Goal: Transaction & Acquisition: Book appointment/travel/reservation

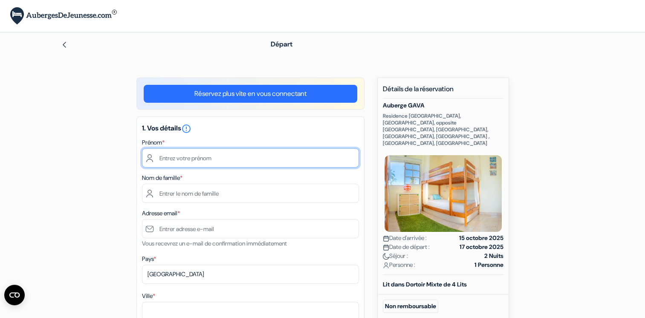
click at [286, 158] on input "text" at bounding box center [250, 157] width 217 height 19
type input "raphael"
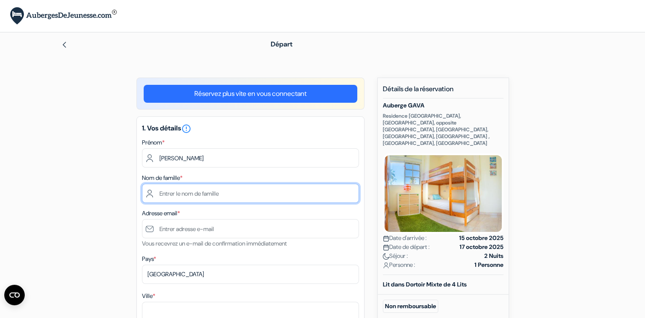
click at [260, 195] on input "text" at bounding box center [250, 193] width 217 height 19
type input "hellinge"
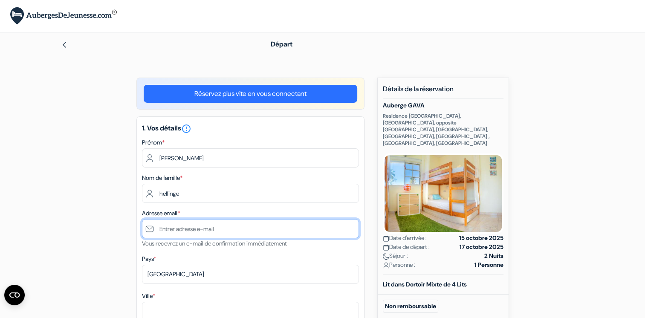
click at [236, 232] on input "text" at bounding box center [250, 228] width 217 height 19
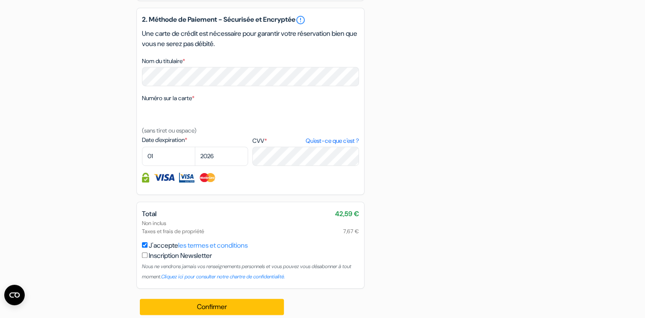
scroll to position [442, 0]
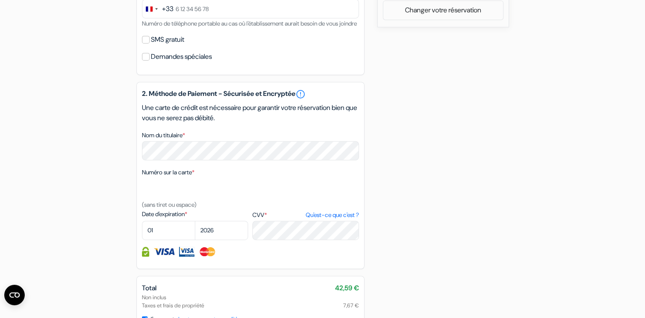
type input "[EMAIL_ADDRESS][DOMAIN_NAME]"
click at [222, 269] on div "2. Méthode de Paiement - Sécurisée et Encryptée error_outline Une carte de créd…" at bounding box center [250, 175] width 228 height 187
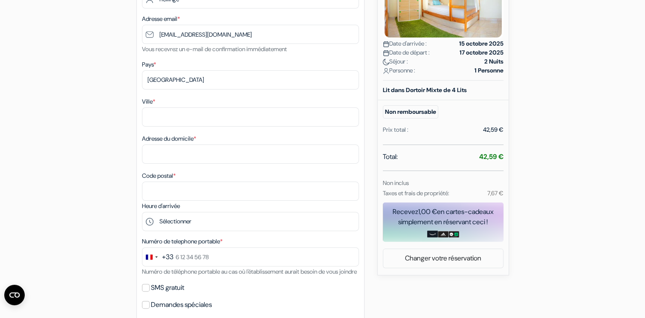
scroll to position [194, 0]
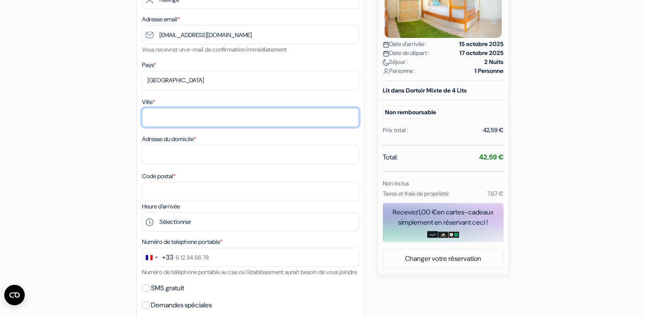
click at [187, 115] on input "Ville *" at bounding box center [250, 117] width 217 height 19
type input "brenthonne"
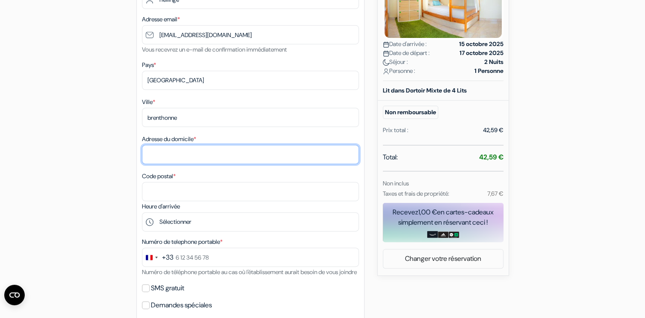
click at [188, 153] on input "Adresse du domicile *" at bounding box center [250, 154] width 217 height 19
type input "156 impasse le moret 74890"
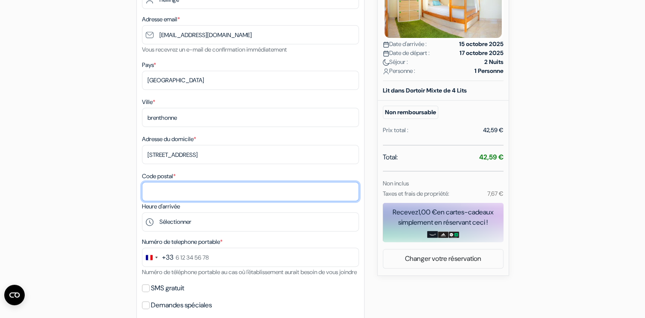
click at [180, 193] on input "Code postal *" at bounding box center [250, 191] width 217 height 19
type input "74890"
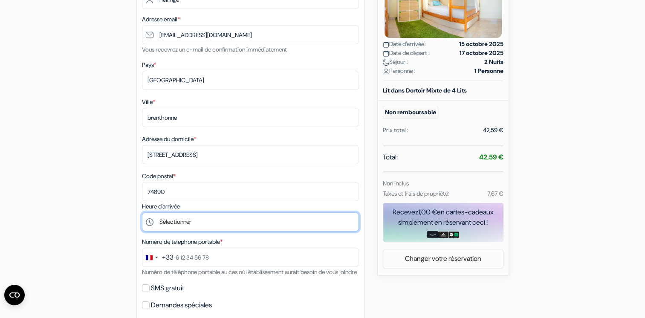
click at [192, 224] on select "Sélectionner 15:00 16:00 17:00 18:00 19:00 20:00 21:00" at bounding box center [250, 221] width 217 height 19
select select "16"
click at [142, 213] on select "Sélectionner 15:00 16:00 17:00 18:00 19:00 20:00 21:00" at bounding box center [250, 221] width 217 height 19
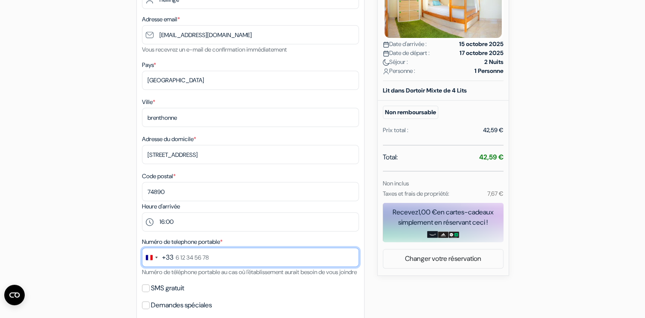
click at [202, 264] on input "text" at bounding box center [250, 257] width 217 height 19
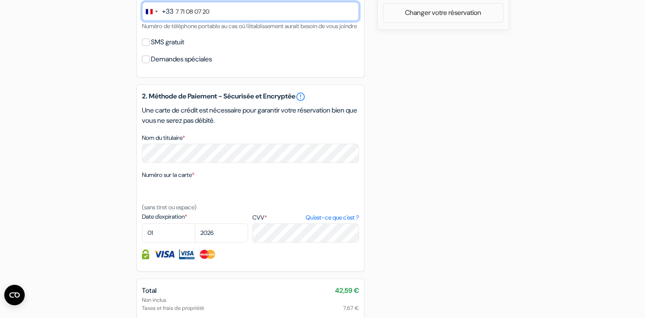
scroll to position [445, 0]
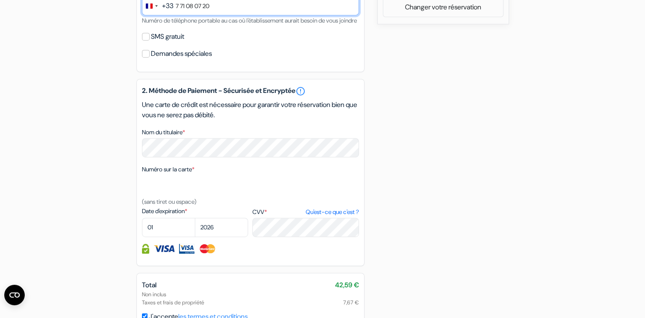
type input "7 71 08 07 20"
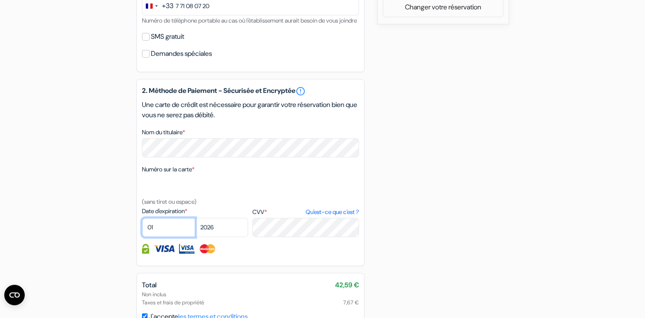
click at [174, 237] on select "01 02 03 04 05 06 07 08 09 10 11 12" at bounding box center [168, 227] width 53 height 19
select select "03"
click at [142, 229] on select "01 02 03 04 05 06 07 08 09 10 11 12" at bounding box center [168, 227] width 53 height 19
click at [222, 237] on select "2025 2026 2027 2028 2029 2030 2031 2032 2033 2034 2035 2036 2037 2038 2039 2040…" at bounding box center [221, 227] width 53 height 19
select select "2028"
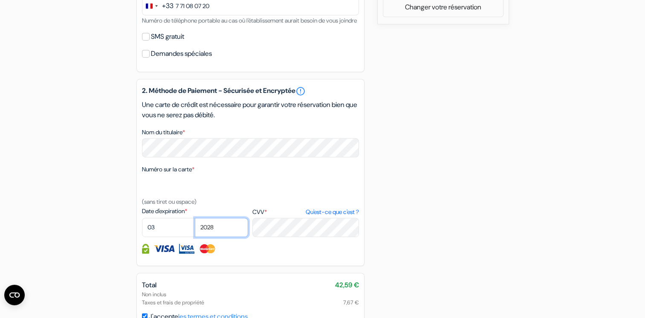
click at [195, 229] on select "2025 2026 2027 2028 2029 2030 2031 2032 2033 2034 2035 2036 2037 2038 2039 2040…" at bounding box center [221, 227] width 53 height 19
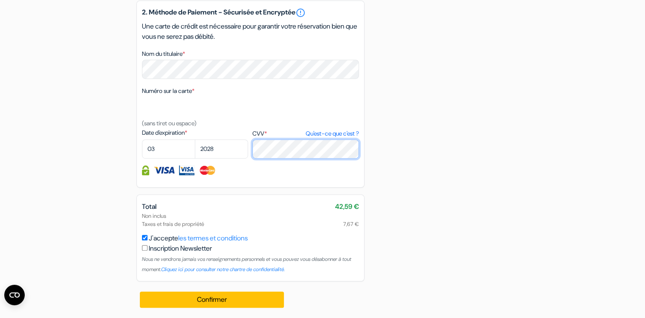
scroll to position [535, 0]
click at [295, 240] on div "J'accepte les termes et conditions Inscription Newsletter Nous ne vendrons jama…" at bounding box center [250, 253] width 217 height 41
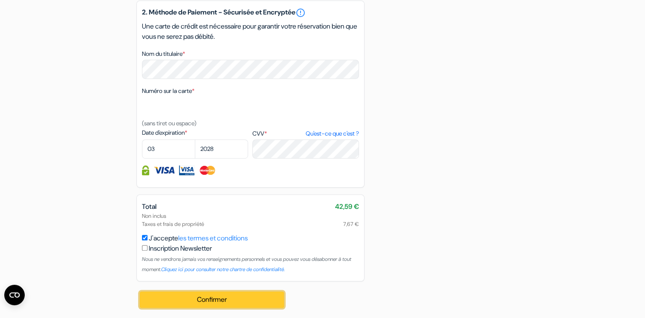
click at [264, 300] on button "Confirmer Loading..." at bounding box center [212, 300] width 144 height 16
